Goal: Information Seeking & Learning: Understand process/instructions

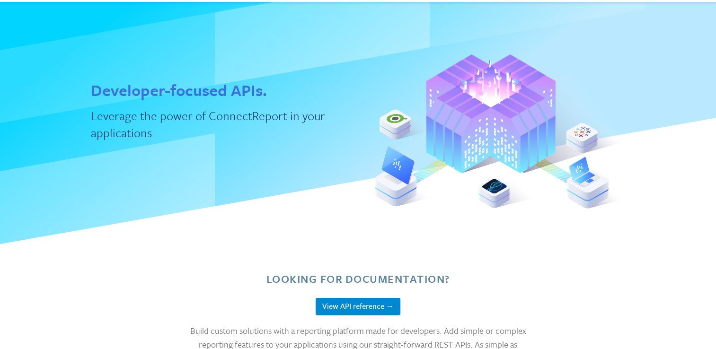
scroll to position [47, 0]
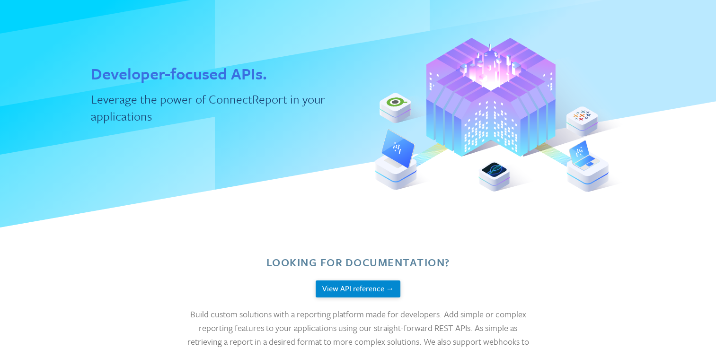
click at [361, 287] on button "View API reference →" at bounding box center [358, 290] width 85 height 18
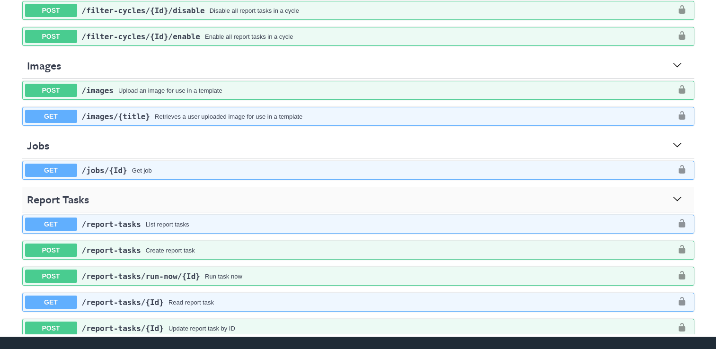
scroll to position [473, 0]
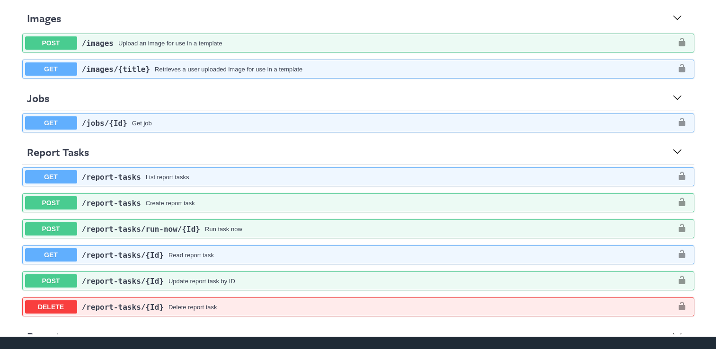
click at [102, 202] on span "​/report-tasks" at bounding box center [111, 203] width 59 height 9
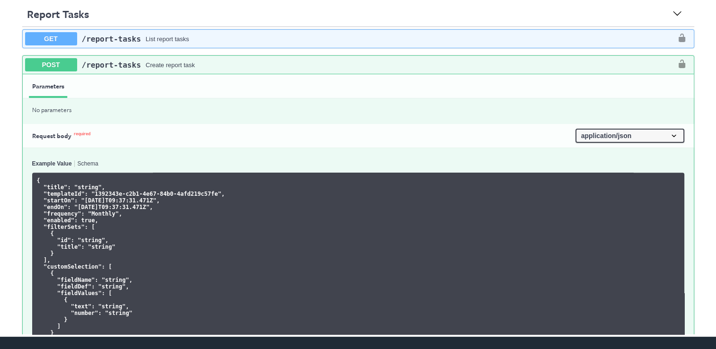
scroll to position [662, 0]
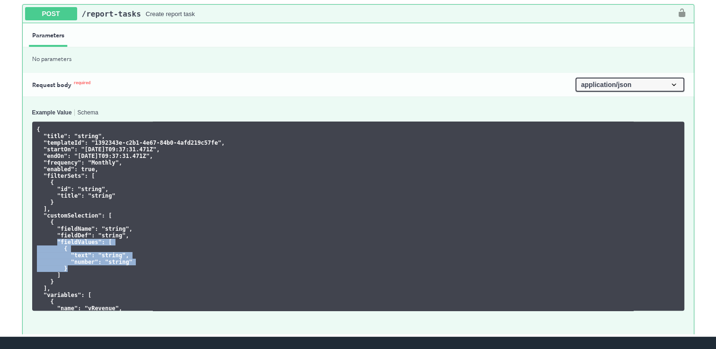
drag, startPoint x: 51, startPoint y: 243, endPoint x: 70, endPoint y: 269, distance: 32.5
click at [70, 269] on pre "{ "title" : "string" , "templateId" : "1392343e-c2b1-4e67-84b0-4afd219c57fe" , …" at bounding box center [358, 216] width 652 height 189
drag, startPoint x: 70, startPoint y: 269, endPoint x: 120, endPoint y: 257, distance: 51.1
click at [120, 257] on pre "{ "title" : "string" , "templateId" : "1392343e-c2b1-4e67-84b0-4afd219c57fe" , …" at bounding box center [358, 216] width 652 height 189
click at [134, 264] on pre "{ "title" : "string" , "templateId" : "1392343e-c2b1-4e67-84b0-4afd219c57fe" , …" at bounding box center [358, 216] width 652 height 189
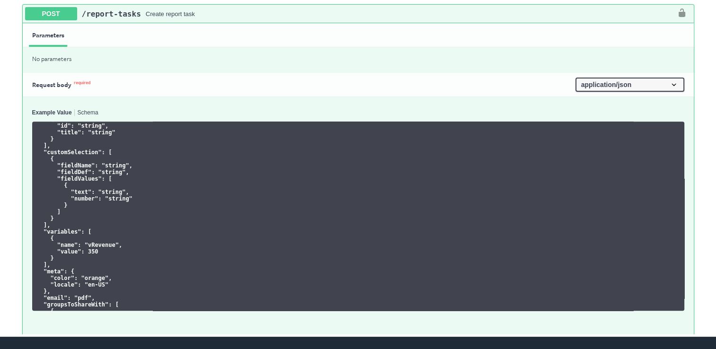
scroll to position [47, 0]
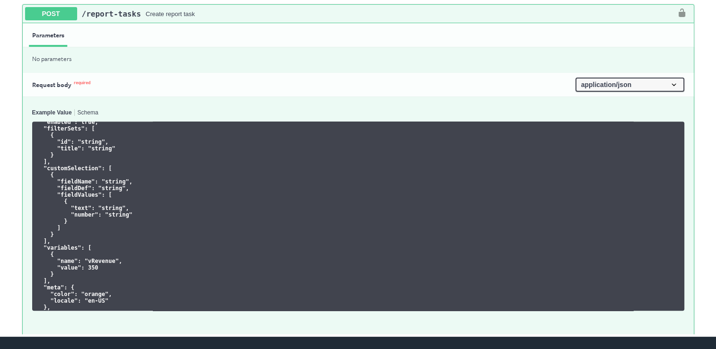
click at [83, 112] on link "Schema" at bounding box center [88, 113] width 21 height 7
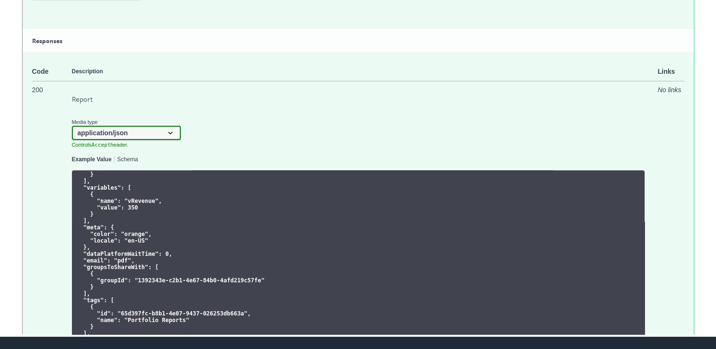
scroll to position [142, 0]
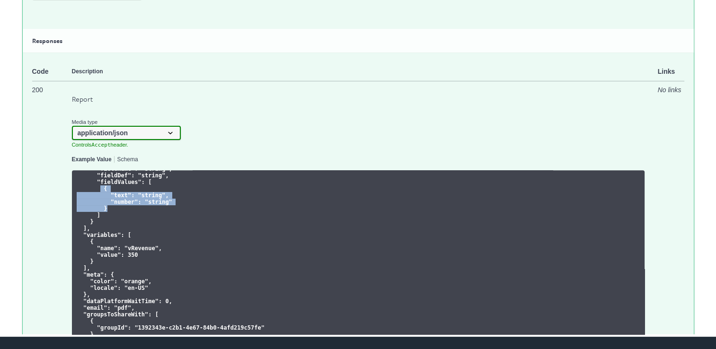
drag, startPoint x: 96, startPoint y: 190, endPoint x: 106, endPoint y: 215, distance: 27.2
click at [106, 215] on pre "{ "id" : "65d397fc-b8b1-4e07-9437-026253db663a" , "title" : "string" , "templat…" at bounding box center [358, 265] width 572 height 189
click at [229, 106] on td "Report Media type application/json Controls Accept header. Example Value Schema…" at bounding box center [358, 221] width 572 height 279
